Goal: Transaction & Acquisition: Purchase product/service

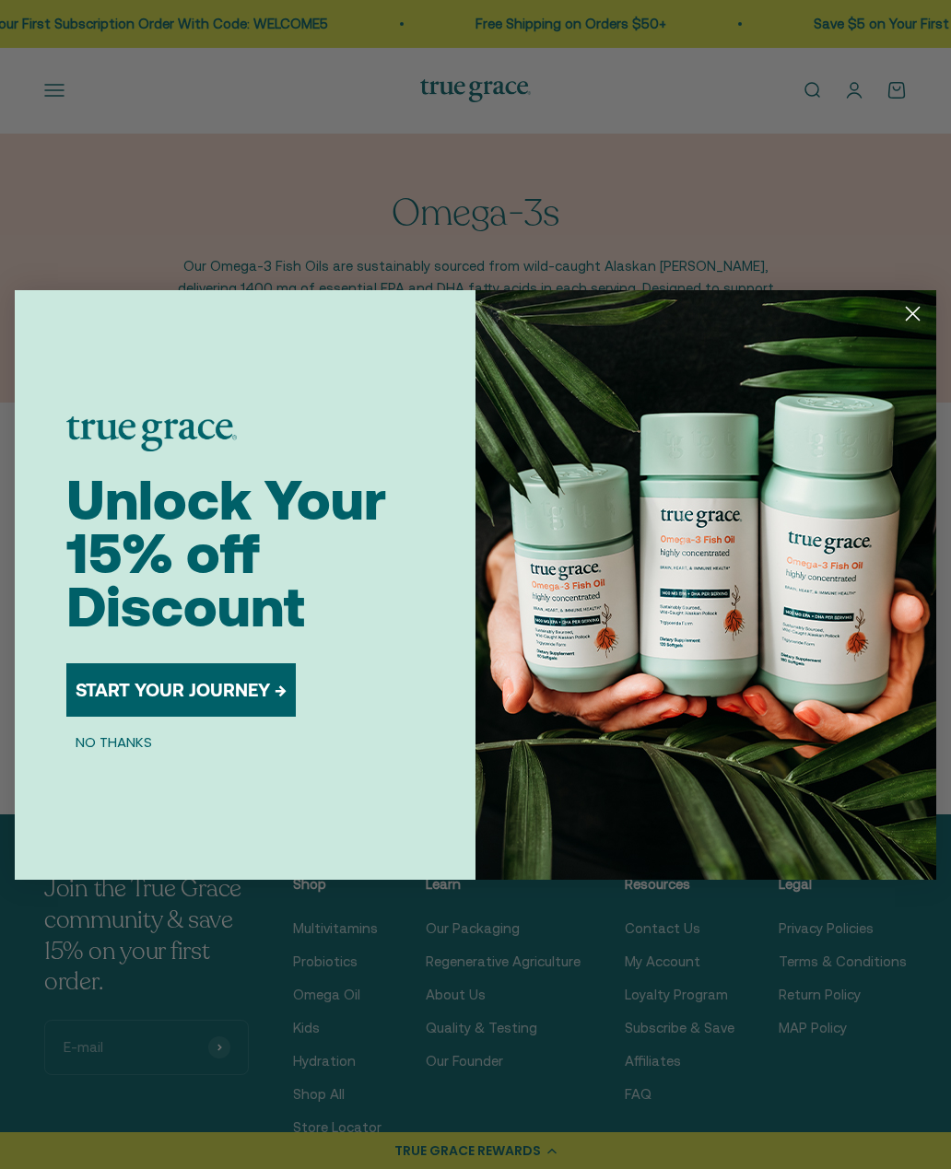
click at [905, 316] on circle "Close dialog" at bounding box center [913, 313] width 30 height 30
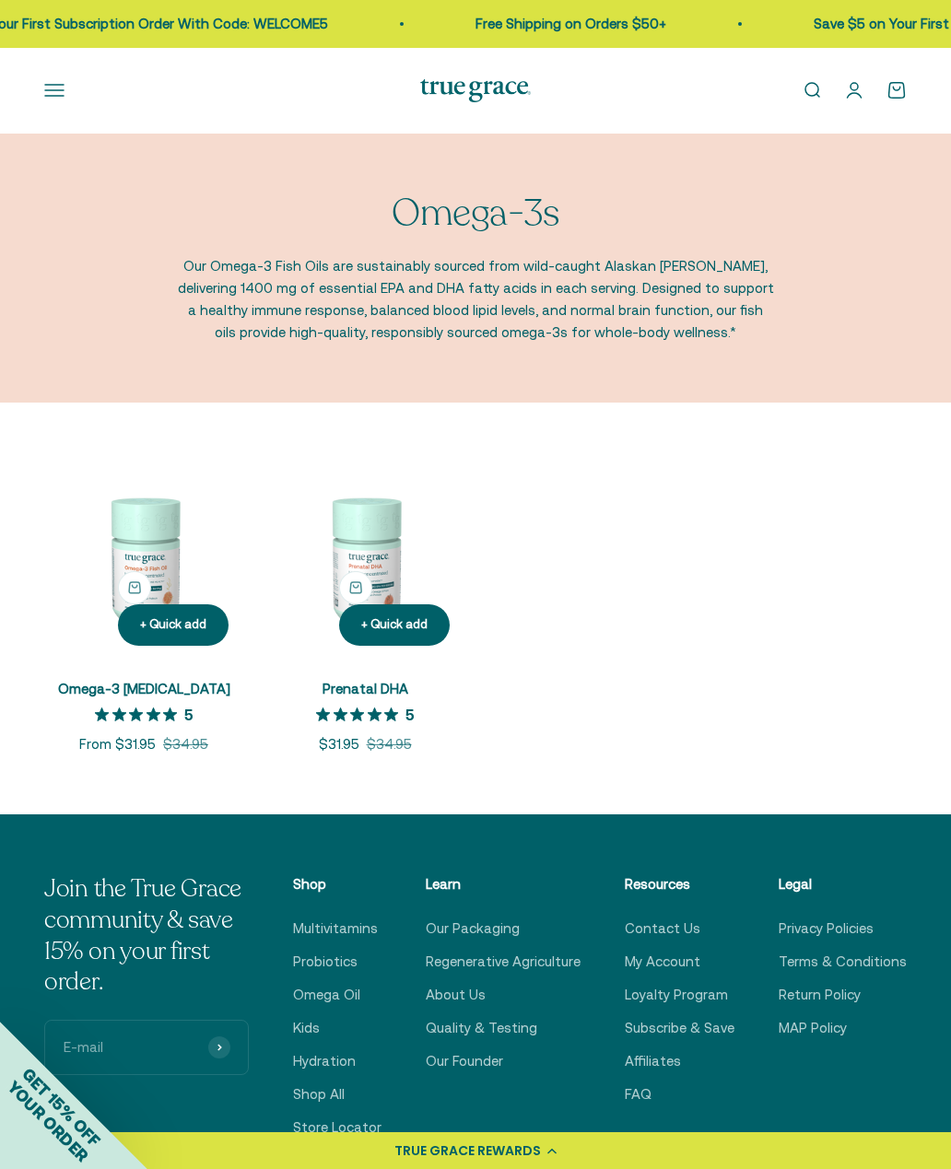
click at [145, 522] on img at bounding box center [143, 561] width 199 height 199
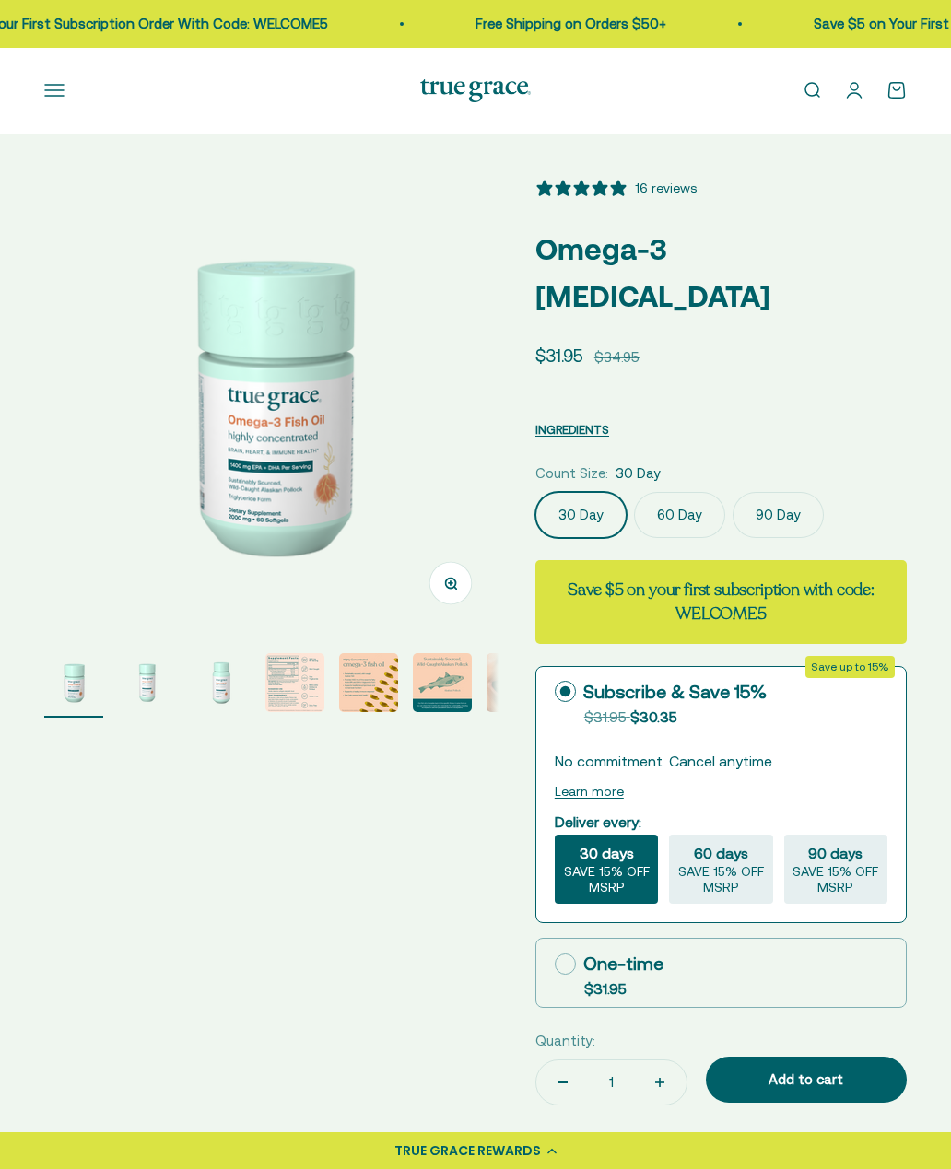
select select "3"
click at [690, 492] on label "60 Day" at bounding box center [679, 515] width 91 height 46
click at [535, 491] on input "60 Day" at bounding box center [534, 491] width 1 height 1
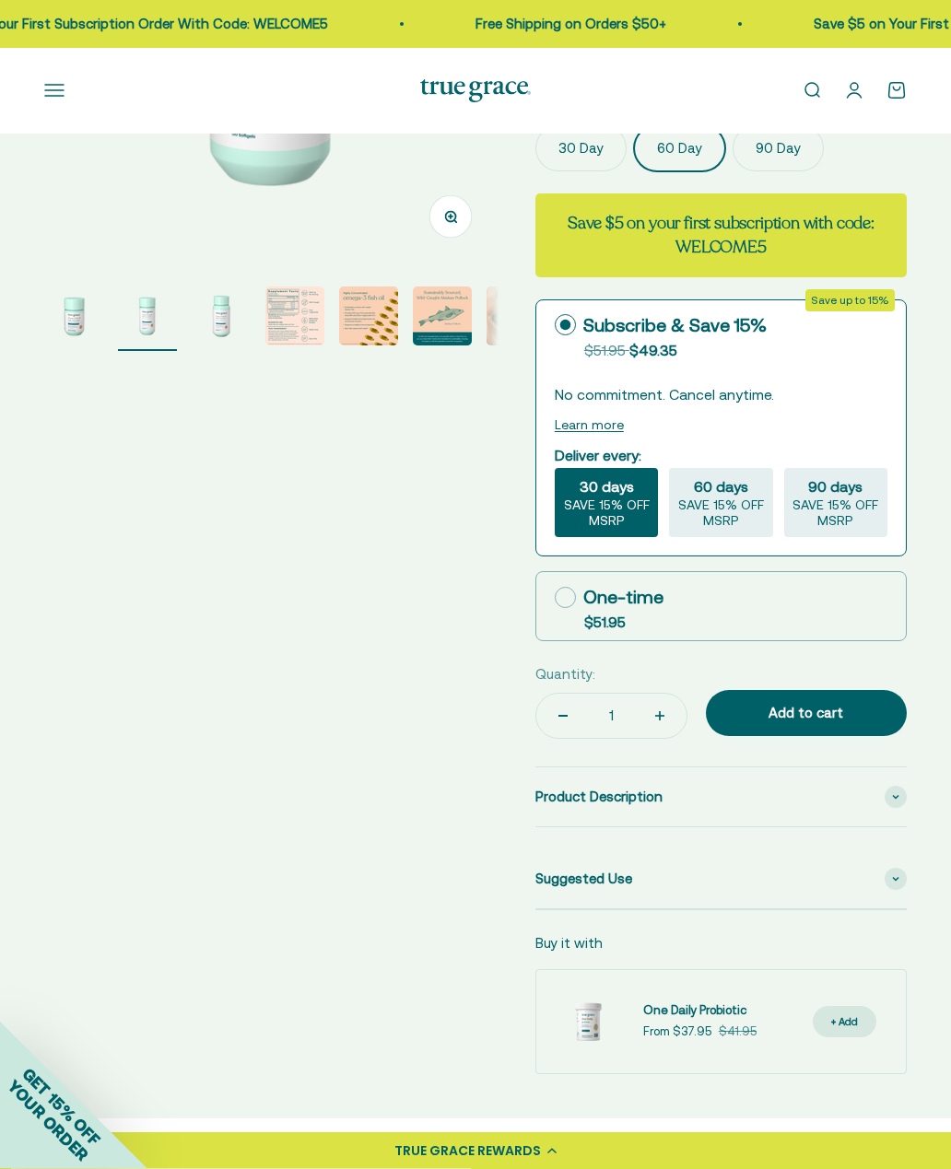
scroll to position [386, 0]
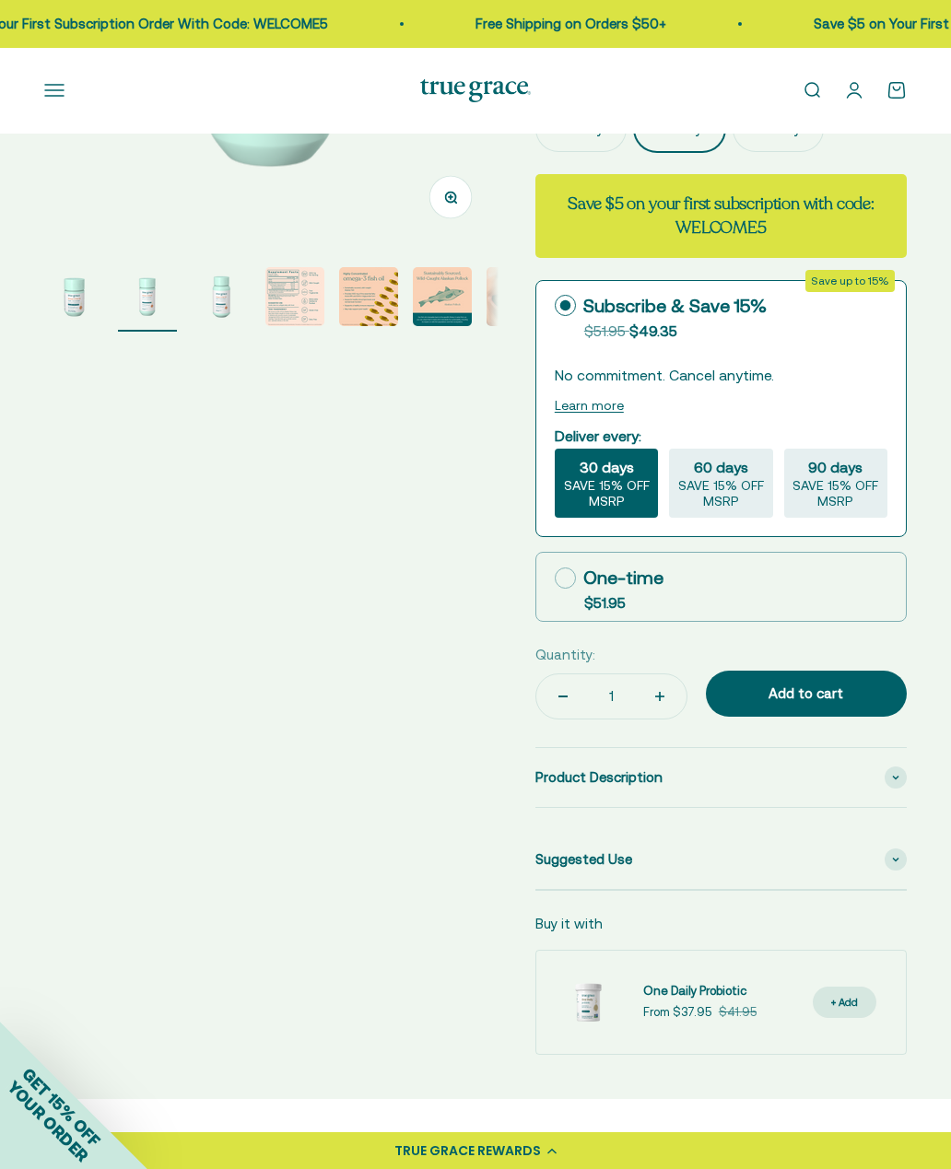
click at [863, 748] on div "Product Description" at bounding box center [720, 777] width 371 height 59
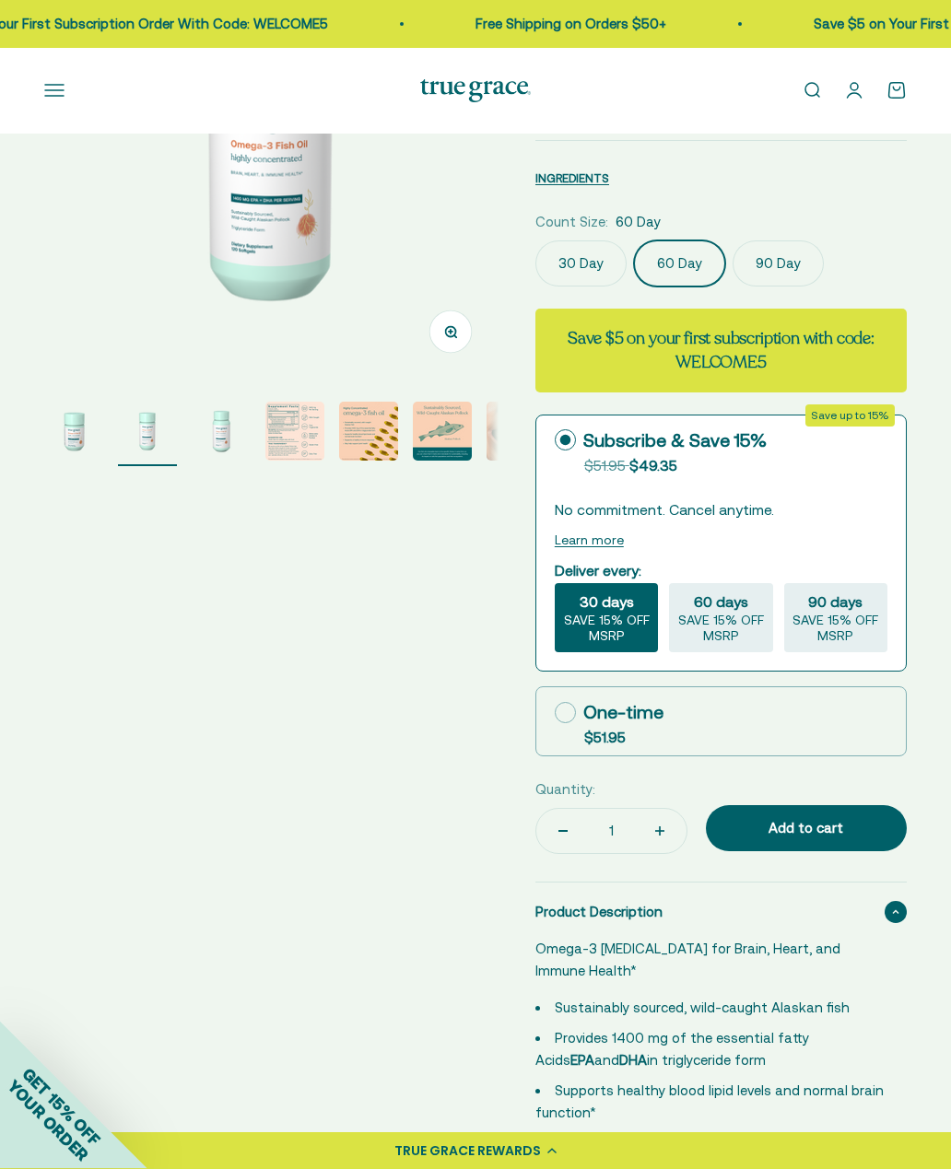
scroll to position [245, 0]
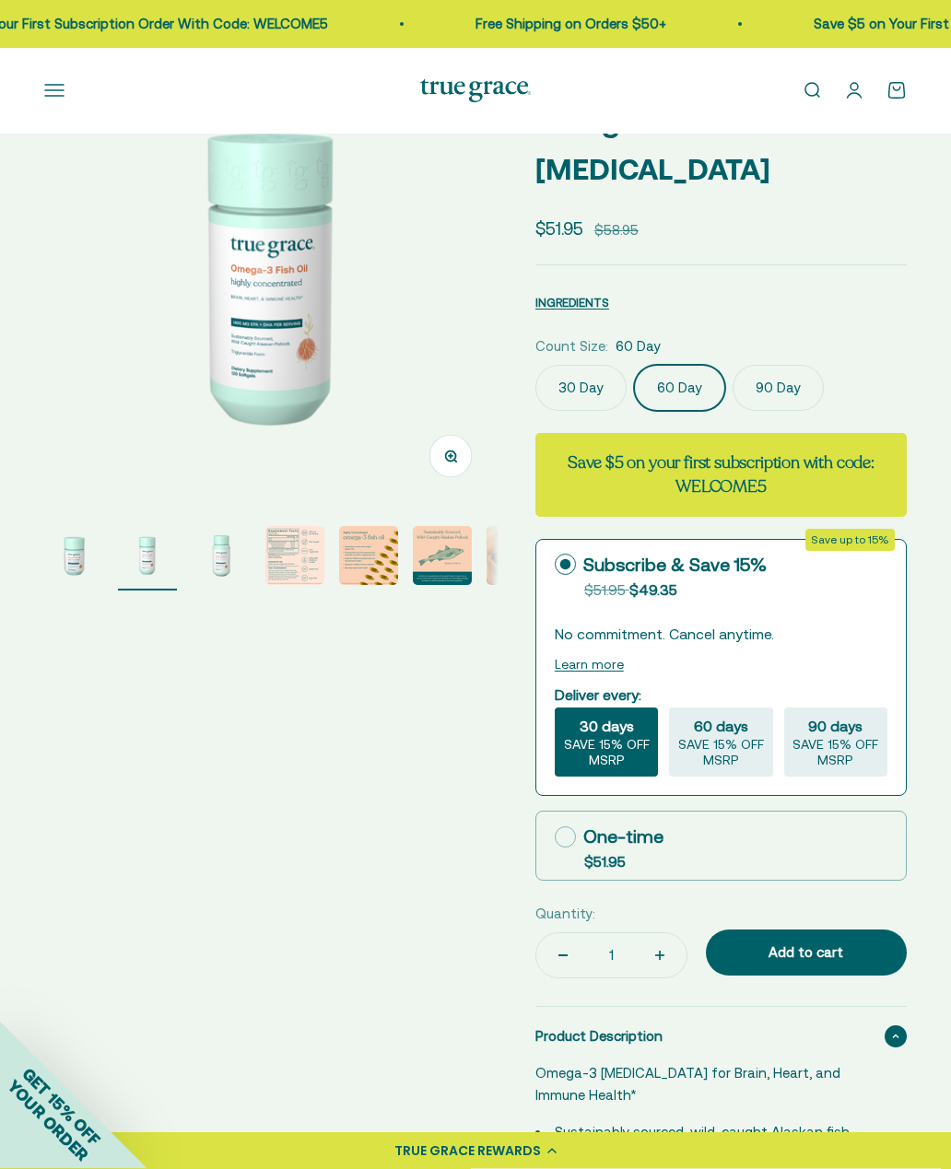
click at [290, 545] on img "Go to item 4" at bounding box center [294, 556] width 59 height 59
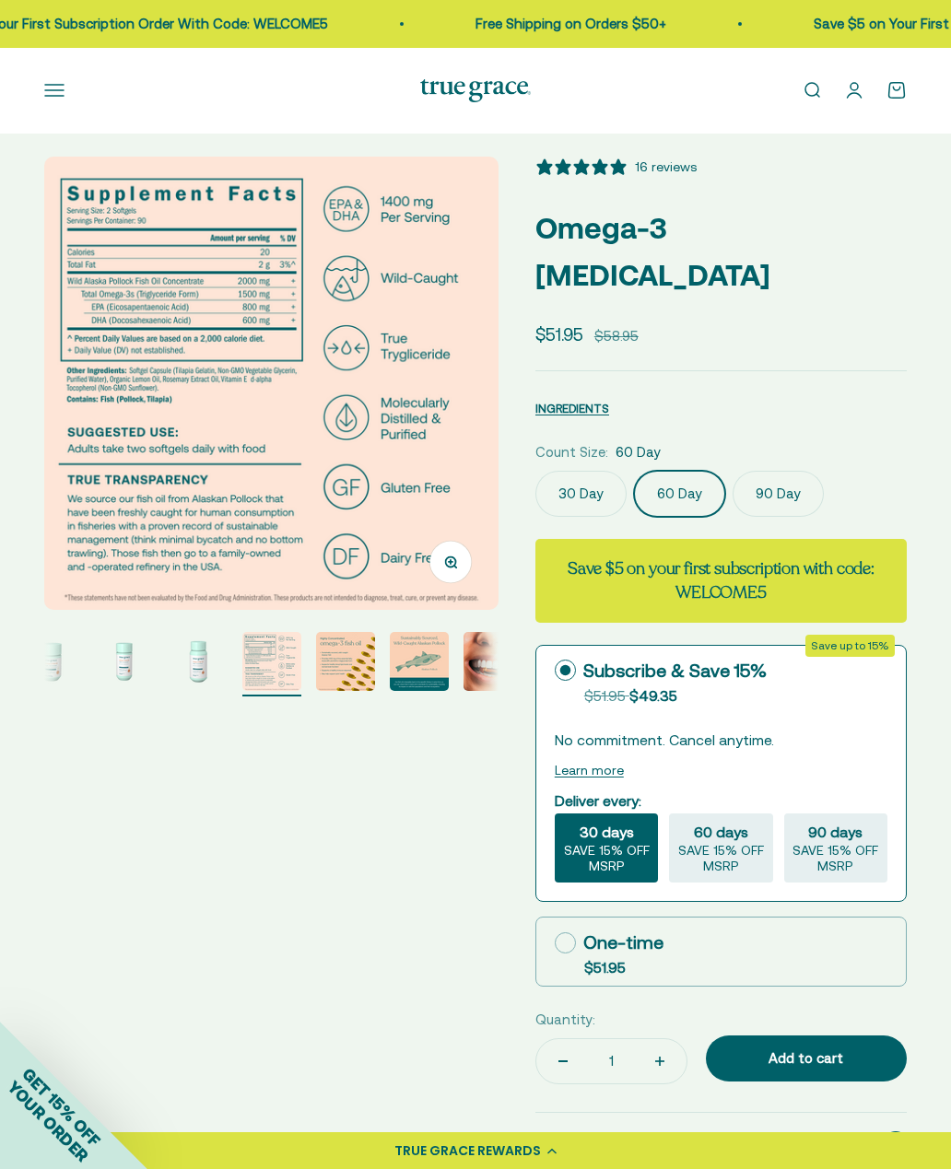
scroll to position [20, 0]
click at [569, 933] on icon at bounding box center [565, 943] width 21 height 21
click at [555, 944] on input "One-time $51.95" at bounding box center [554, 944] width 1 height 1
radio input "true"
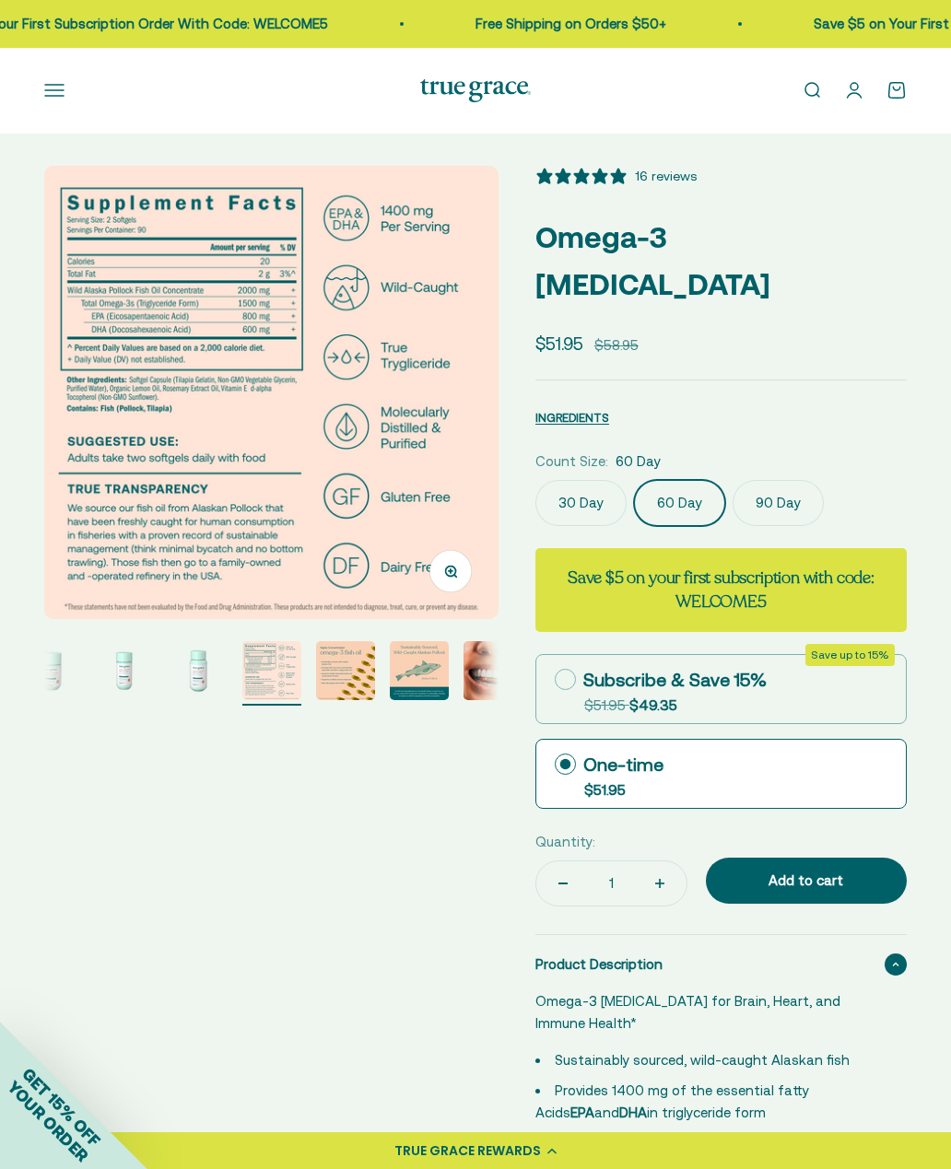
scroll to position [18, 0]
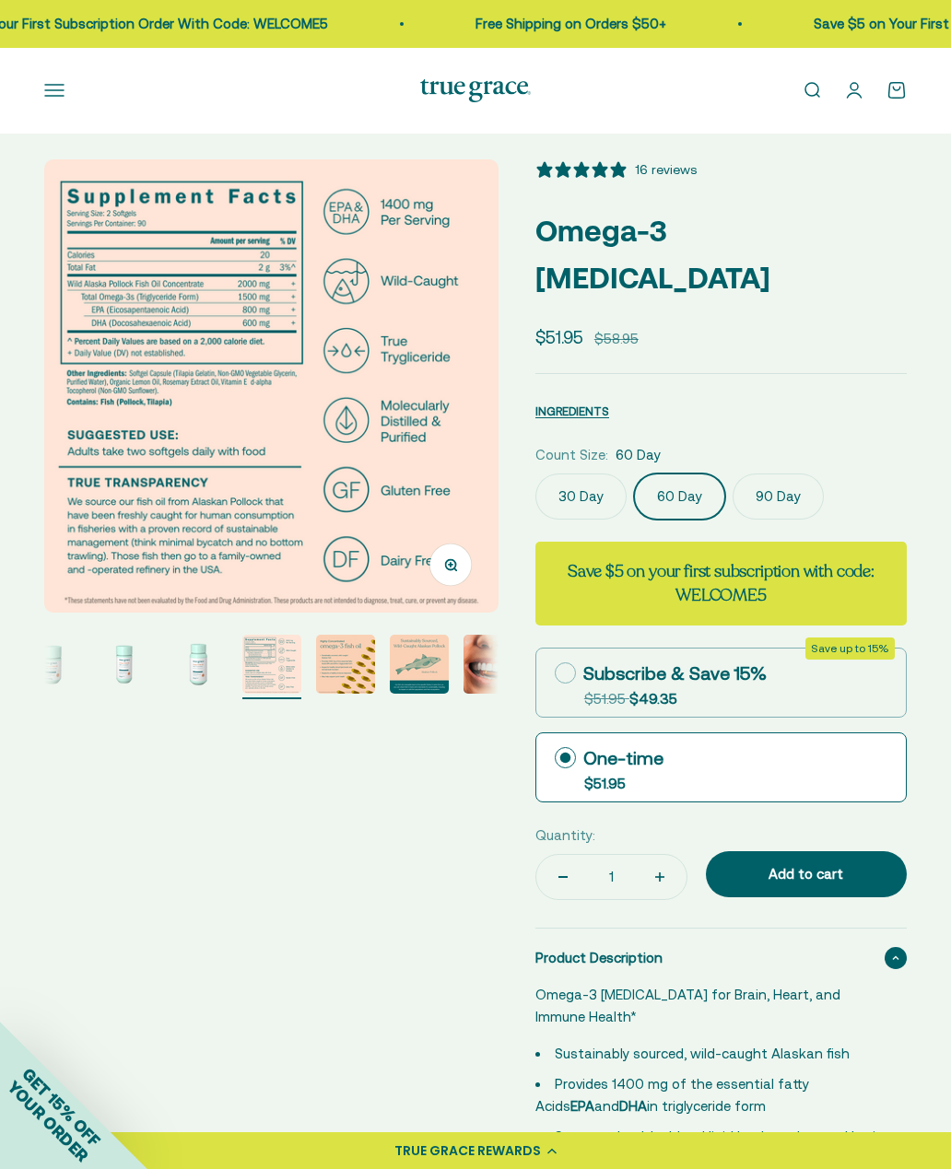
click at [193, 653] on img "Go to item 3" at bounding box center [198, 664] width 59 height 59
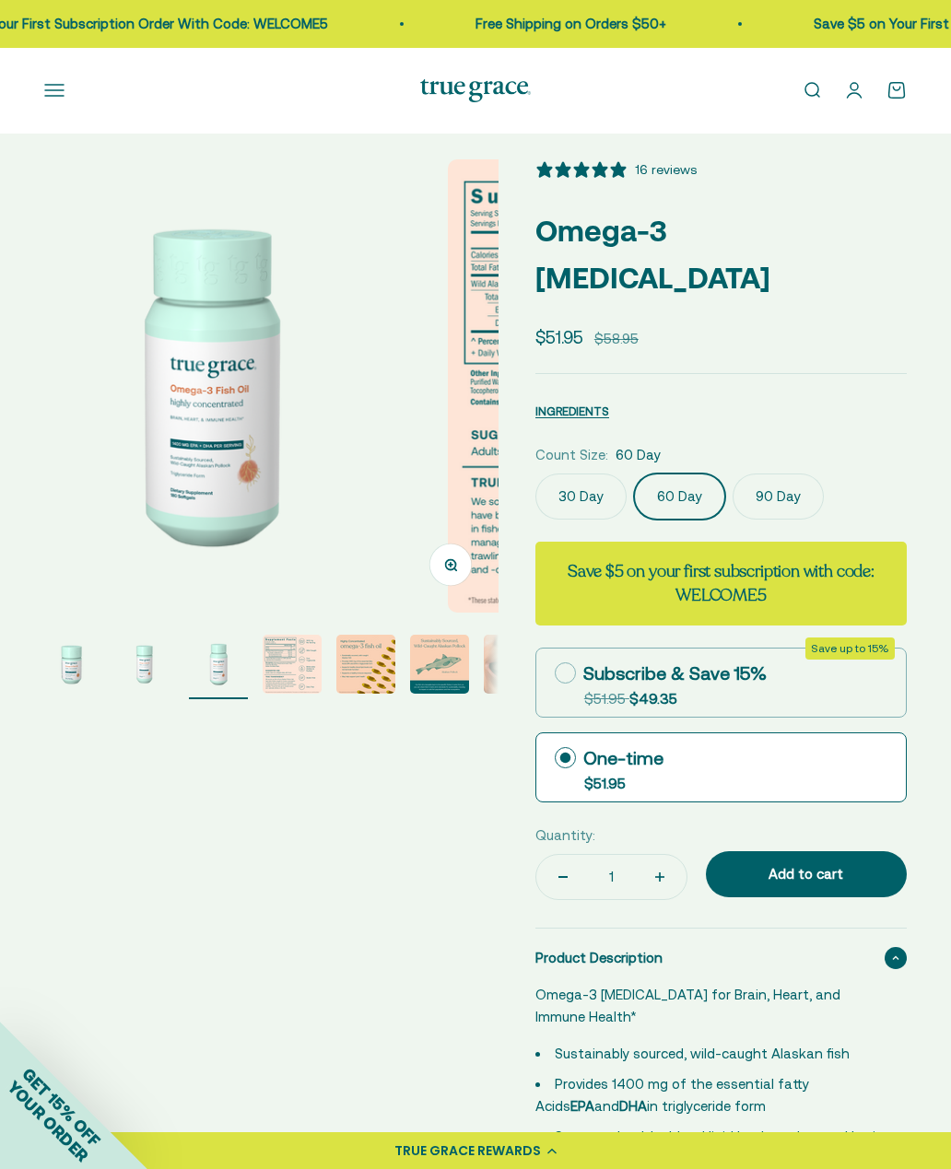
scroll to position [0, 931]
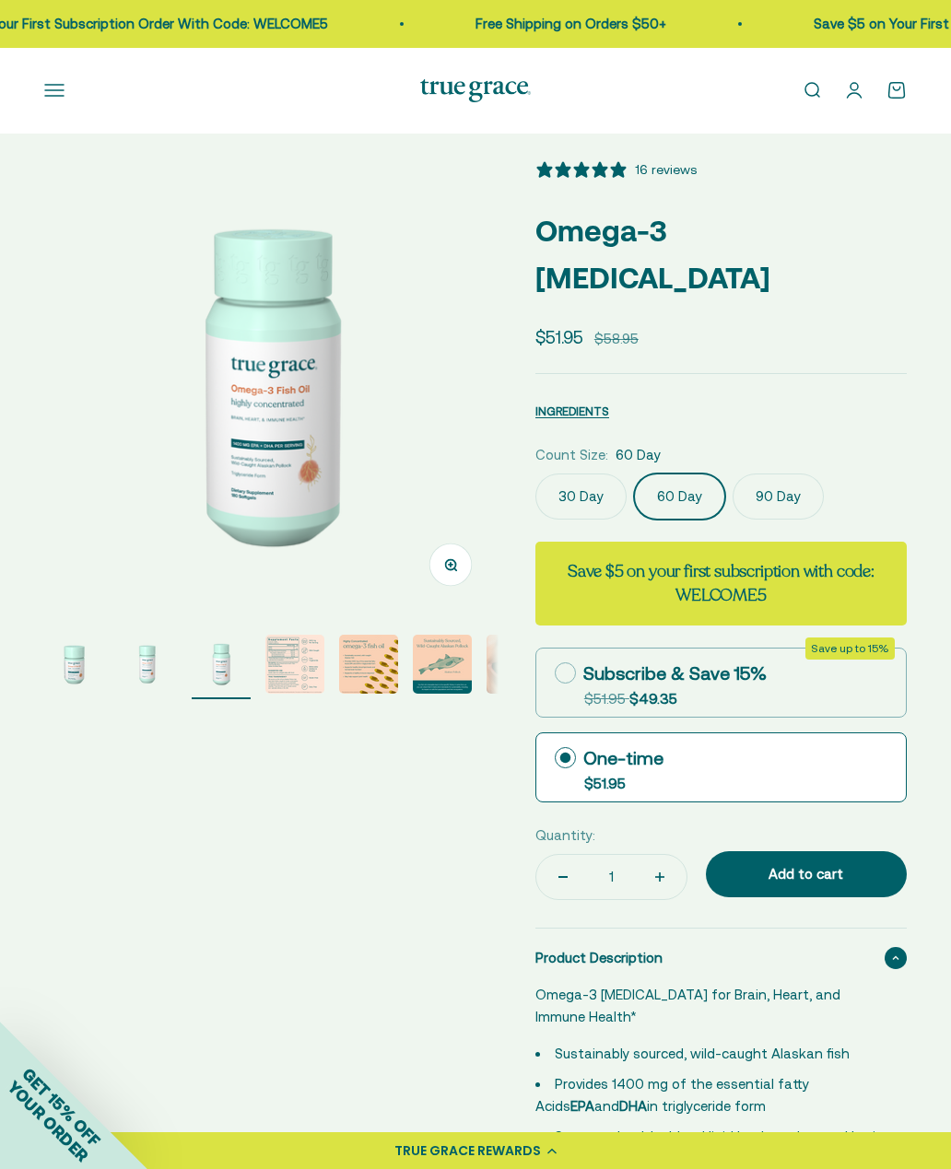
click at [163, 669] on img "Go to item 2" at bounding box center [147, 664] width 59 height 59
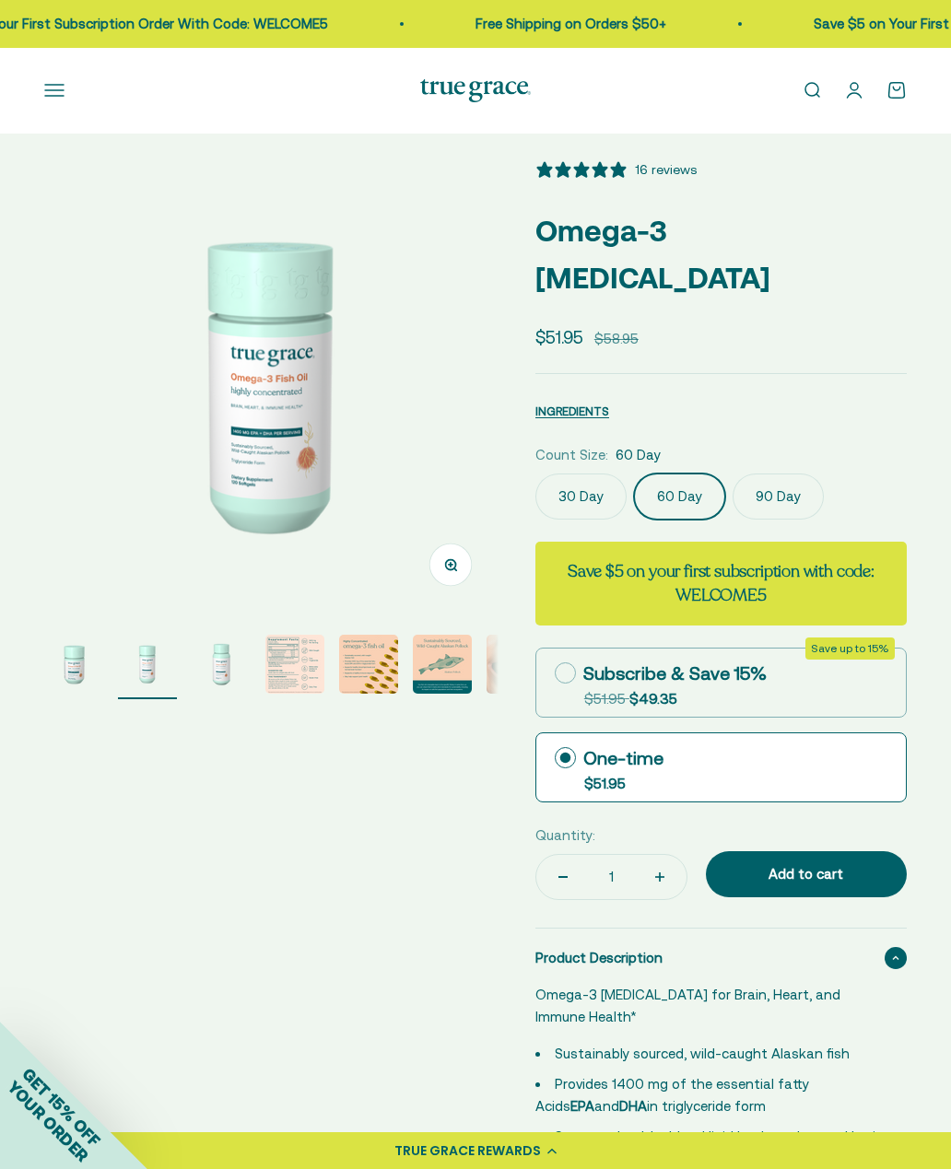
scroll to position [0, 0]
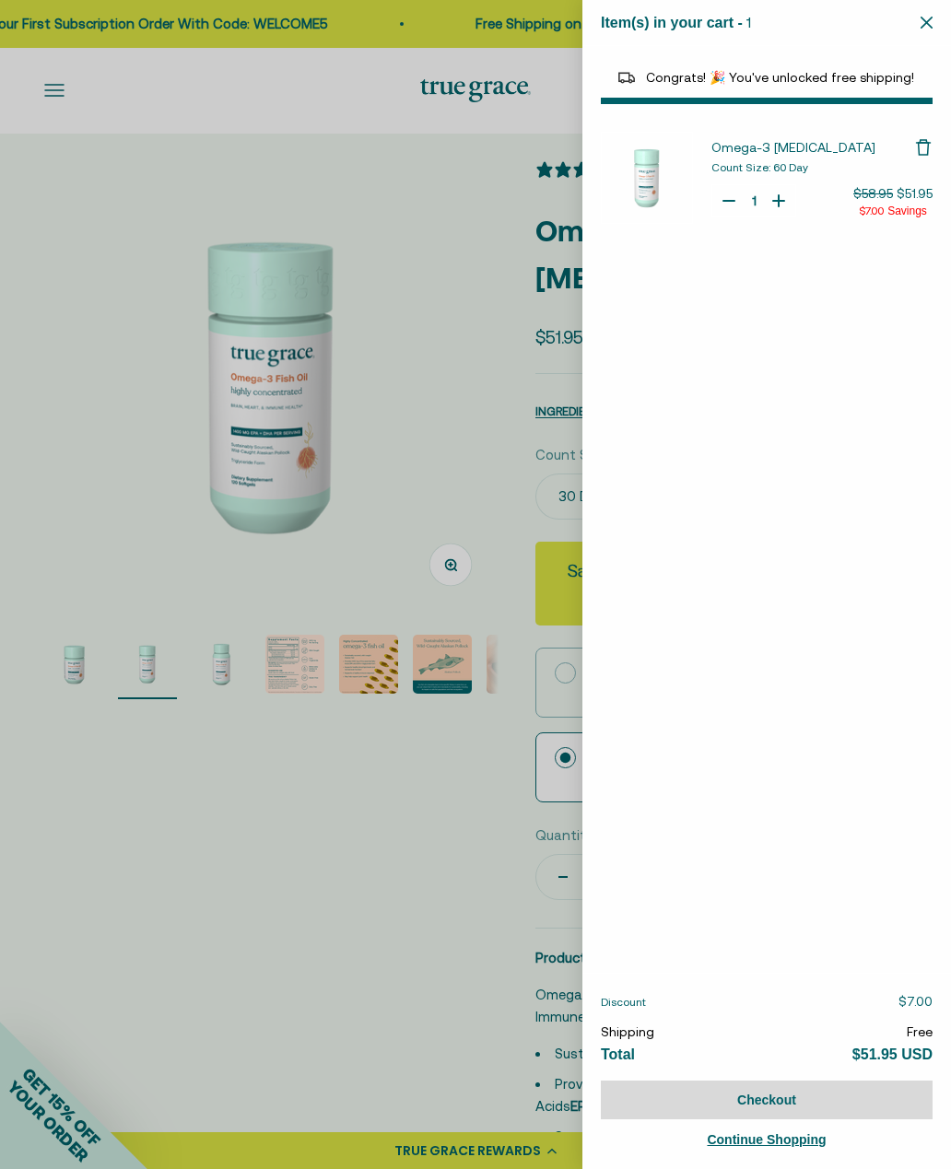
select select "40058346897600"
select select "44882806636758"
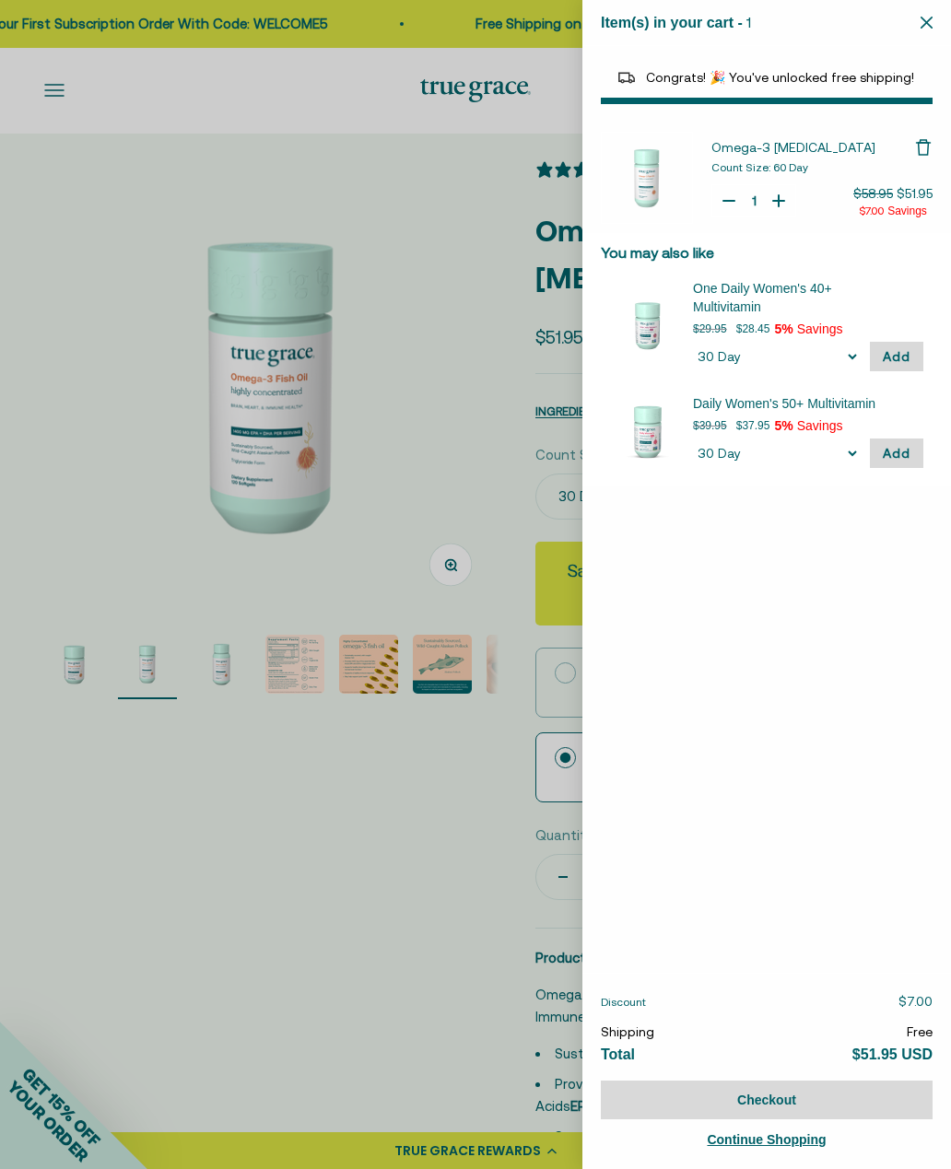
click at [844, 71] on span "Congrats! 🎉 You've unlocked free shipping!" at bounding box center [780, 77] width 268 height 15
click at [691, 40] on div "Item(s) in your cart - 1 items 1" at bounding box center [766, 23] width 369 height 46
click at [716, 16] on span "Item(s) in your cart -" at bounding box center [672, 23] width 142 height 16
click at [760, 48] on div "Congrats! 🎉 You've unlocked free shipping!" at bounding box center [766, 84] width 369 height 76
click at [756, 79] on span "Congrats! 🎉 You've unlocked free shipping!" at bounding box center [780, 77] width 268 height 15
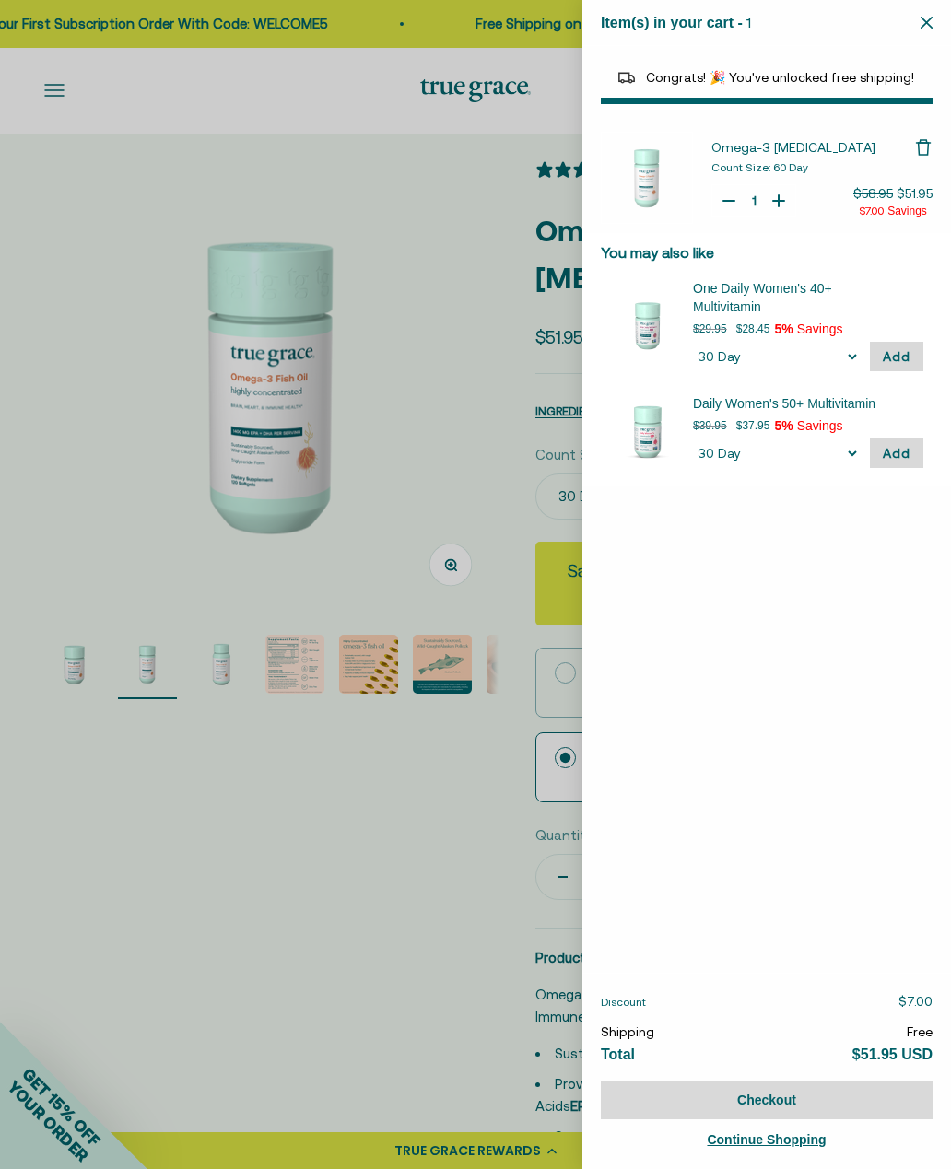
click at [908, 31] on div "Item(s) in your cart - 1 items 1" at bounding box center [766, 23] width 369 height 46
click at [928, 22] on icon "Close" at bounding box center [927, 23] width 12 height 12
